Goal: Task Accomplishment & Management: Complete application form

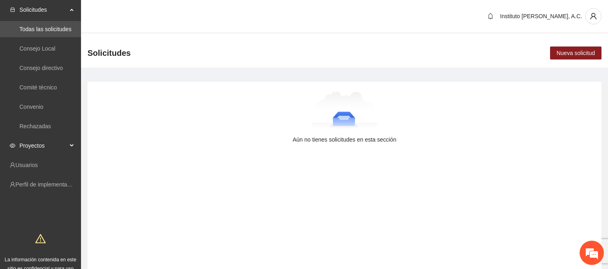
click at [51, 140] on span "Proyectos" at bounding box center [43, 146] width 48 height 16
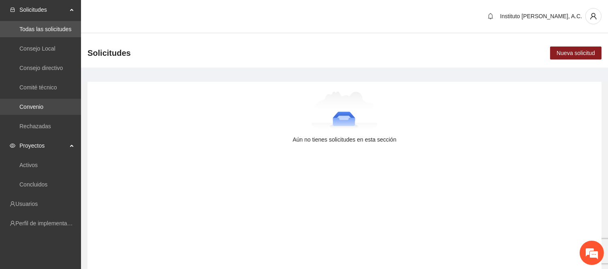
click at [43, 110] on link "Convenio" at bounding box center [31, 107] width 24 height 6
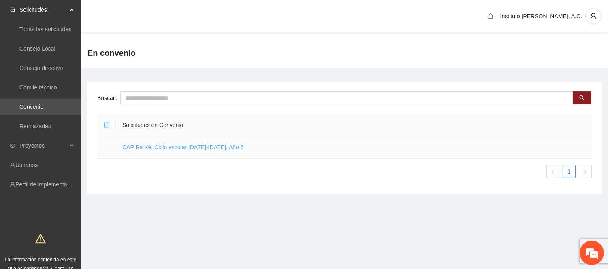
click at [167, 146] on link "CAP Ra Ké, Ciclo escolar [DATE]-[DATE], Año 6" at bounding box center [183, 147] width 122 height 6
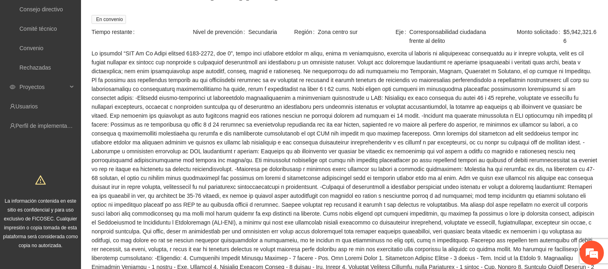
scroll to position [270, 0]
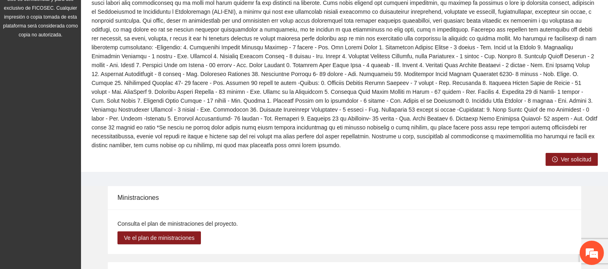
click at [572, 155] on button "Ver solicitud" at bounding box center [572, 159] width 52 height 13
click at [590, 155] on span "Ver solicitud" at bounding box center [576, 159] width 30 height 9
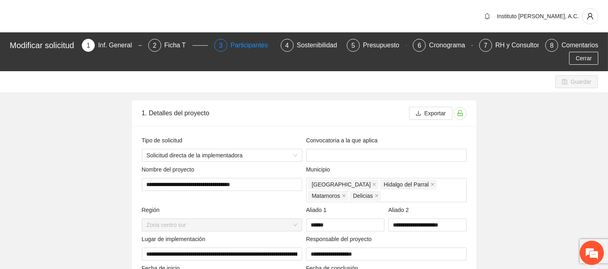
type input "**********"
click at [256, 49] on div "Participantes" at bounding box center [252, 45] width 44 height 13
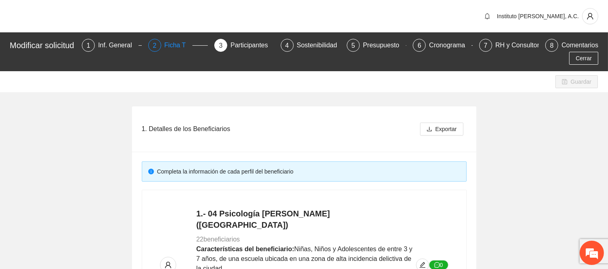
click at [184, 41] on div "Ficha T" at bounding box center [178, 45] width 28 height 13
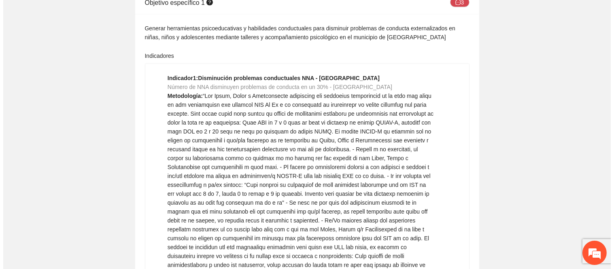
scroll to position [3431, 0]
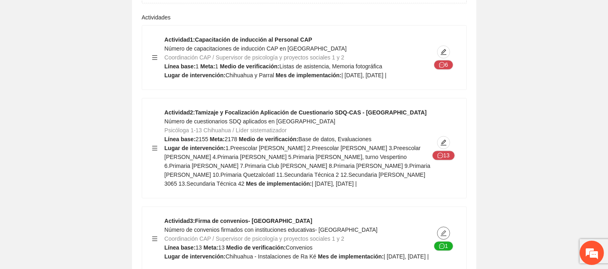
click at [446, 230] on icon "edit" at bounding box center [443, 233] width 6 height 6
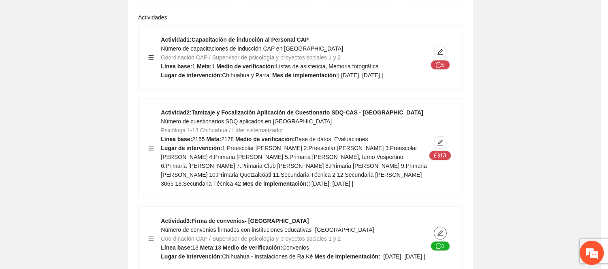
type textarea "**********"
type input "**********"
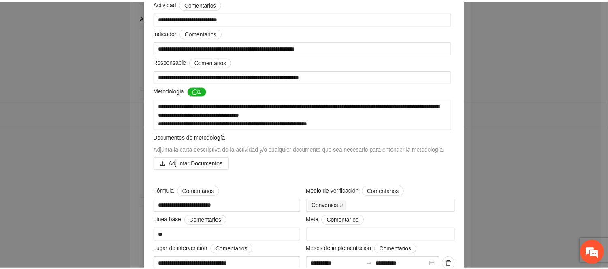
scroll to position [0, 0]
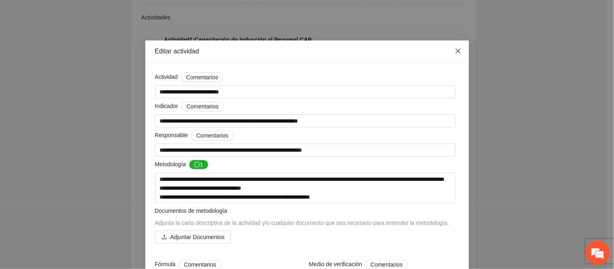
click at [459, 49] on span "Close" at bounding box center [459, 52] width 22 height 22
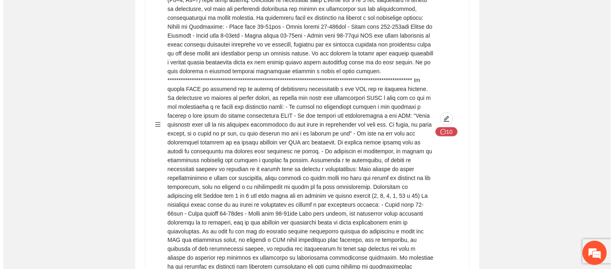
scroll to position [2498, 0]
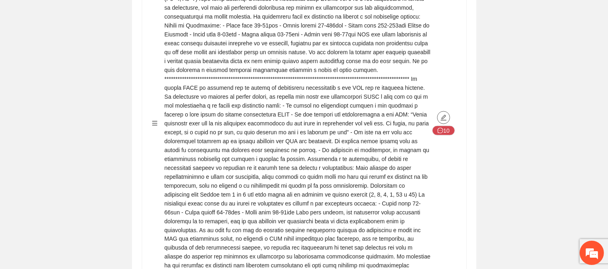
click at [444, 115] on icon "edit" at bounding box center [444, 118] width 6 height 6
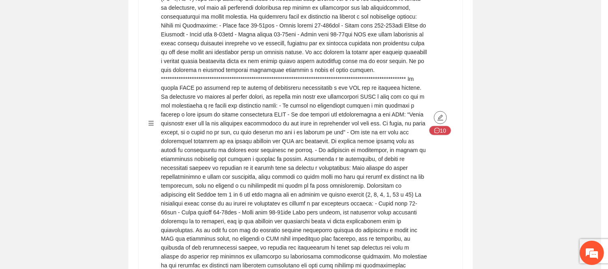
type textarea "***"
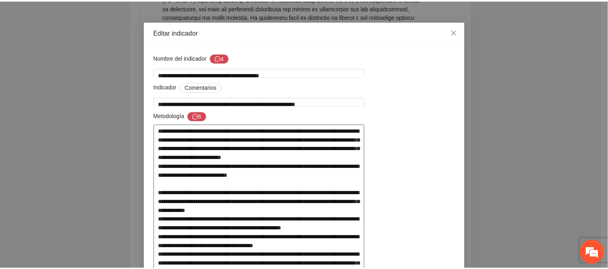
scroll to position [21, 0]
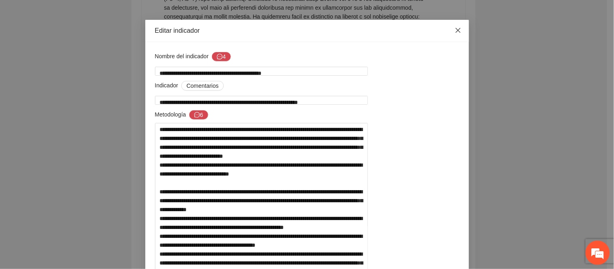
click at [455, 33] on icon "close" at bounding box center [458, 30] width 6 height 6
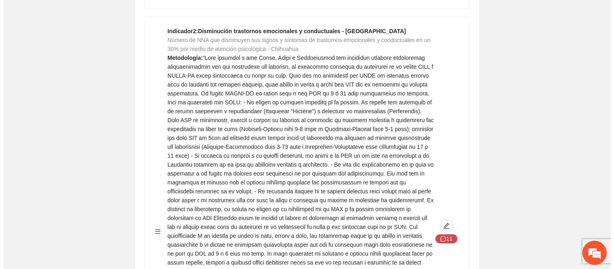
scroll to position [2969, 0]
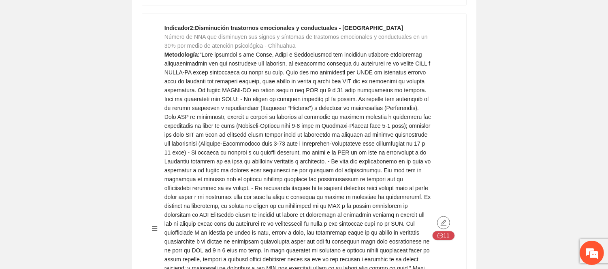
click at [439, 220] on span "edit" at bounding box center [443, 223] width 12 height 6
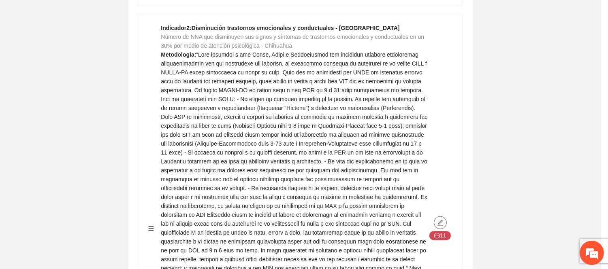
type textarea "***"
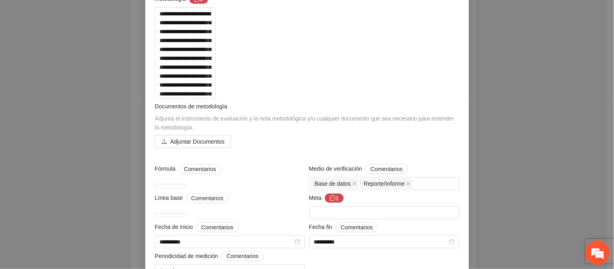
scroll to position [0, 0]
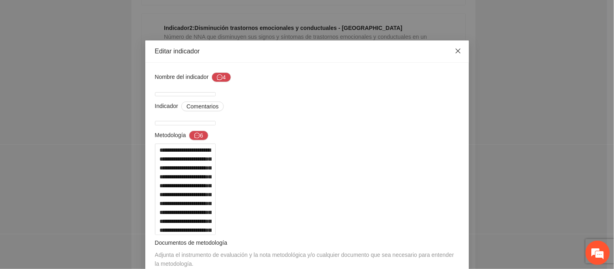
click at [455, 53] on icon "close" at bounding box center [458, 51] width 6 height 6
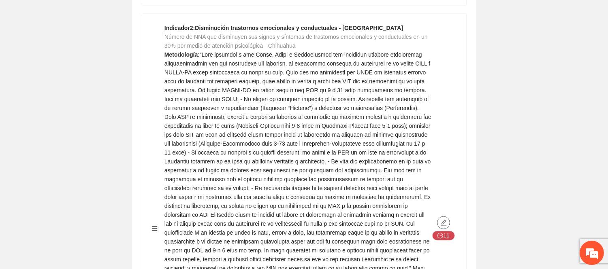
click at [440, 130] on div "11" at bounding box center [444, 228] width 26 height 410
click at [440, 216] on button "button" at bounding box center [443, 222] width 13 height 13
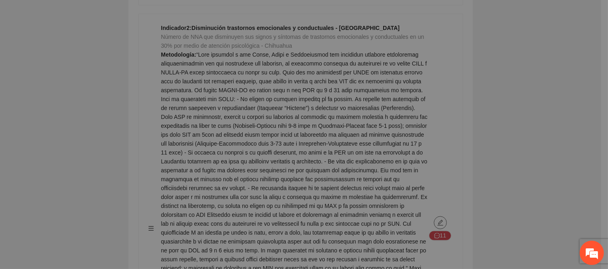
type textarea "***"
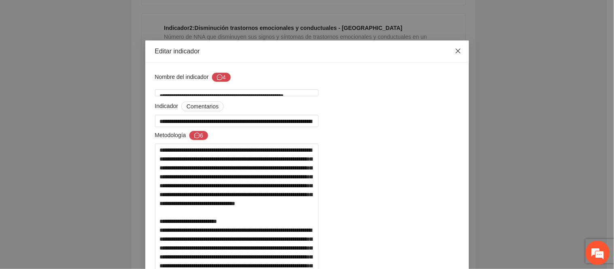
click at [455, 54] on icon "close" at bounding box center [458, 51] width 6 height 6
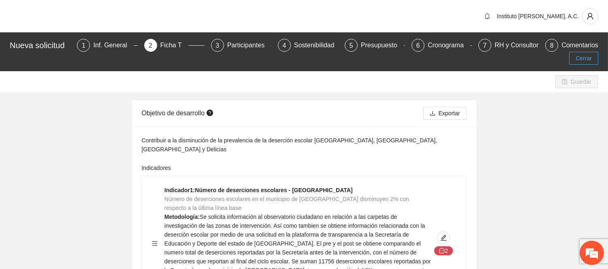
click at [582, 62] on span "Cerrar" at bounding box center [584, 58] width 16 height 9
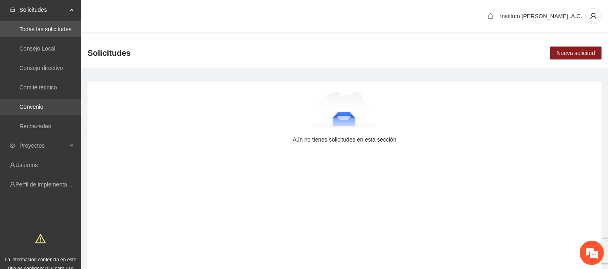
click at [43, 104] on link "Convenio" at bounding box center [31, 107] width 24 height 6
click at [41, 106] on link "Convenio" at bounding box center [31, 107] width 24 height 6
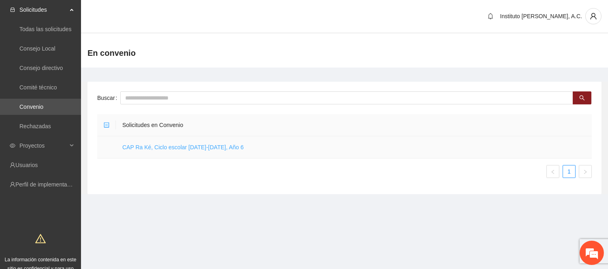
click at [195, 149] on link "CAP Ra Ké, Ciclo escolar [DATE]-[DATE], Año 6" at bounding box center [183, 147] width 122 height 6
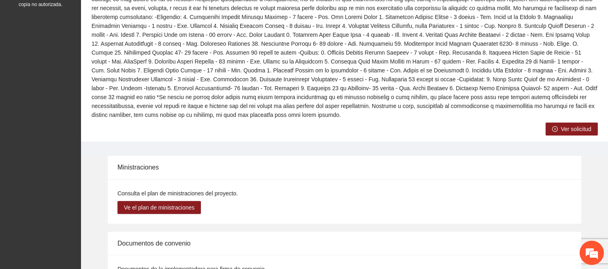
scroll to position [298, 0]
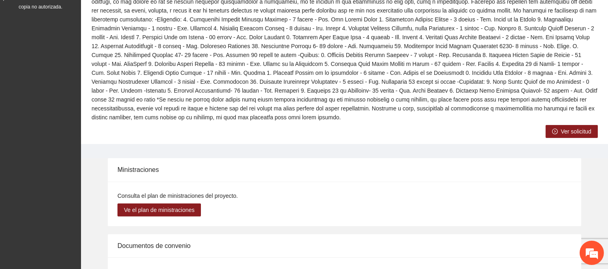
click at [562, 127] on span "Ver solicitud" at bounding box center [576, 131] width 30 height 9
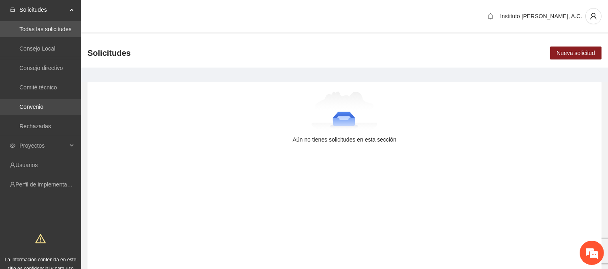
click at [32, 104] on link "Convenio" at bounding box center [31, 107] width 24 height 6
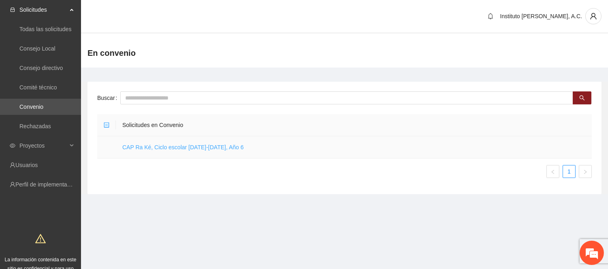
click at [177, 145] on link "CAP Ra Ké, Ciclo escolar 2025-2026, Año 6" at bounding box center [183, 147] width 122 height 6
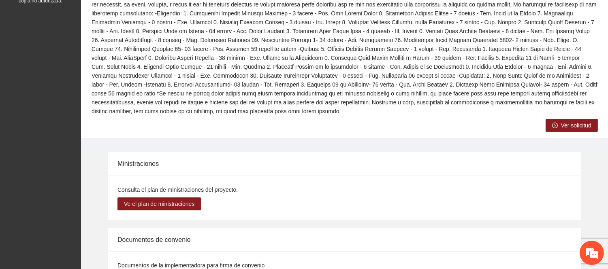
scroll to position [304, 0]
click at [560, 119] on button "Ver solicitud" at bounding box center [572, 125] width 52 height 13
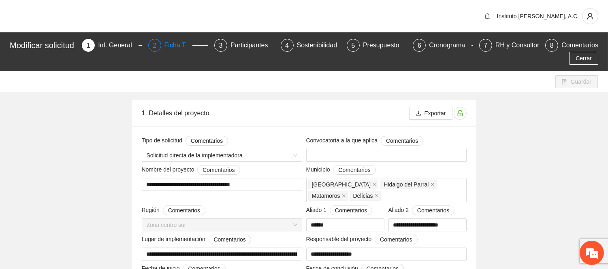
click at [176, 46] on div "Ficha T" at bounding box center [178, 45] width 28 height 13
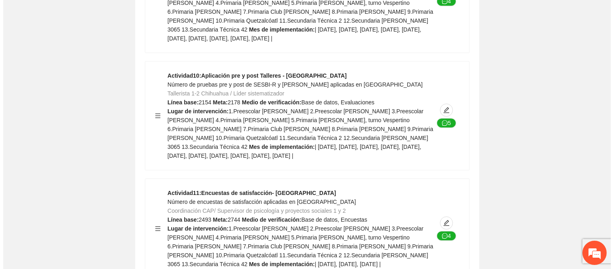
scroll to position [4451, 0]
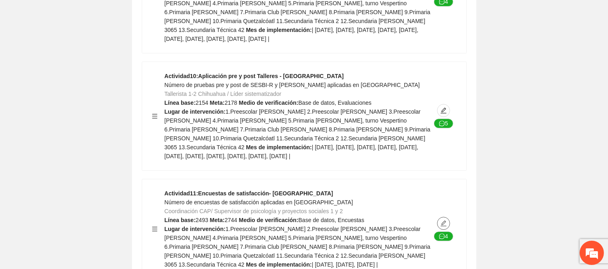
click at [442, 220] on icon "edit" at bounding box center [443, 223] width 6 height 6
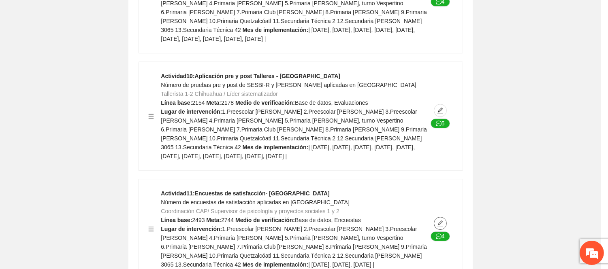
type textarea "**********"
type input "**********"
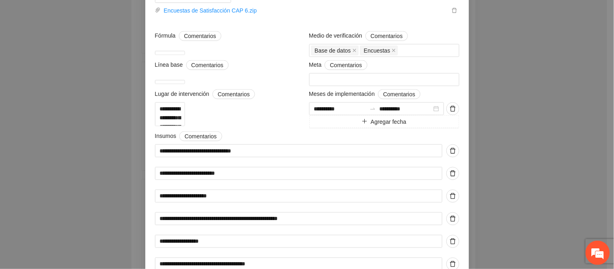
scroll to position [228, 0]
click at [213, 15] on link "Encuestas de Satisfacción CAP 6.zip" at bounding box center [305, 10] width 289 height 9
click at [606, 71] on div "**********" at bounding box center [307, 134] width 614 height 269
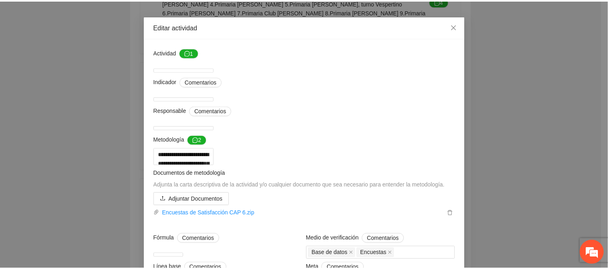
scroll to position [0, 0]
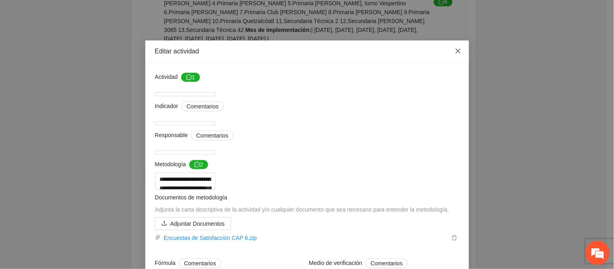
click at [455, 54] on icon "close" at bounding box center [458, 51] width 6 height 6
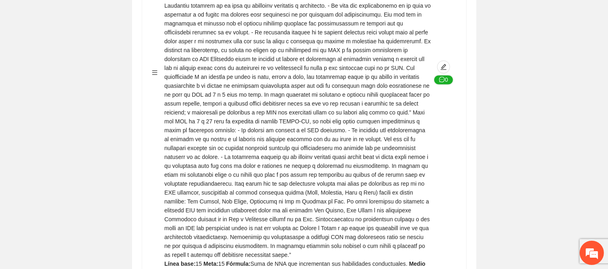
scroll to position [8359, 0]
